Goal: Information Seeking & Learning: Learn about a topic

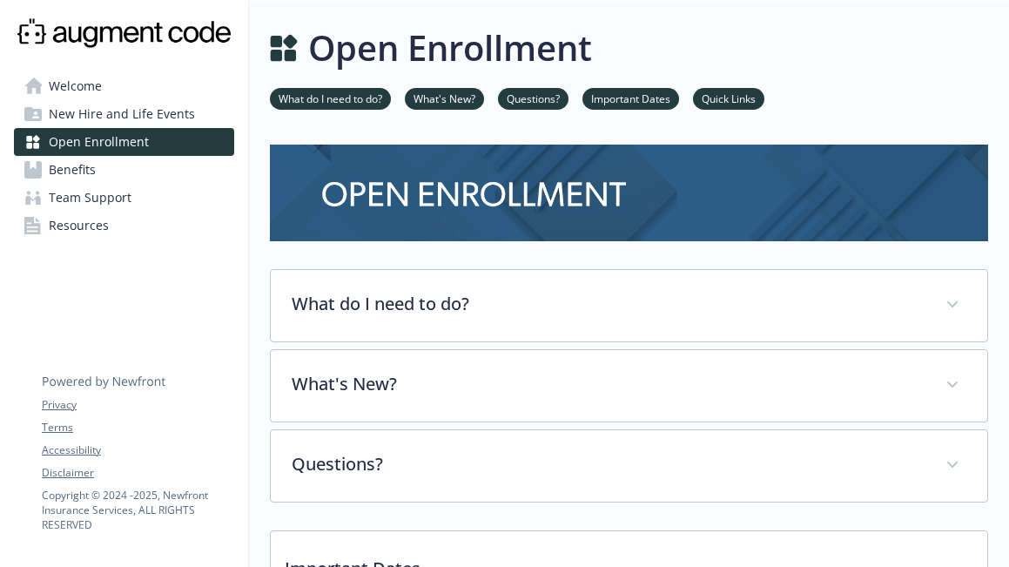
click at [162, 159] on link "Benefits" at bounding box center [124, 170] width 220 height 28
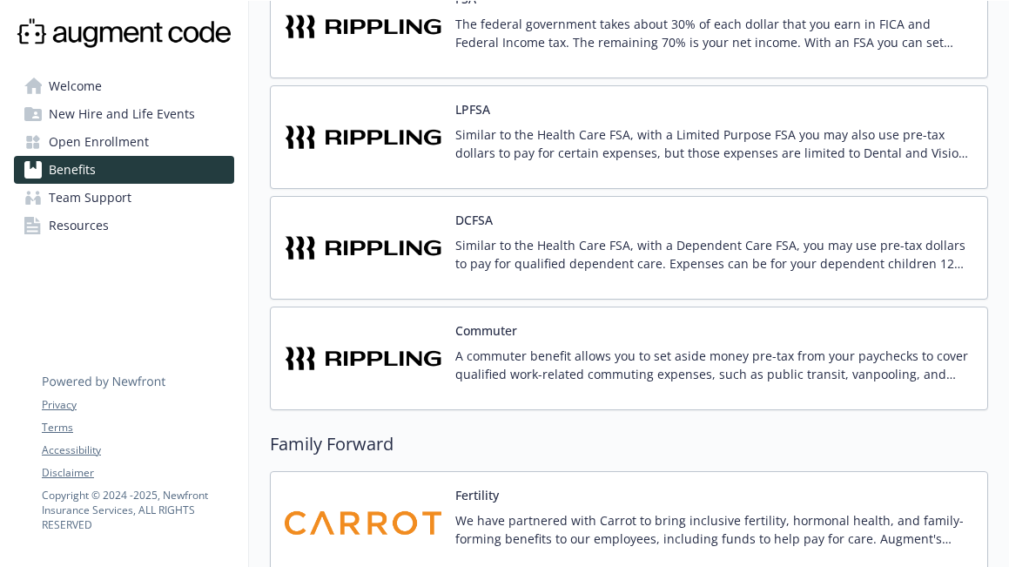
scroll to position [1527, 0]
